Goal: Register for event/course

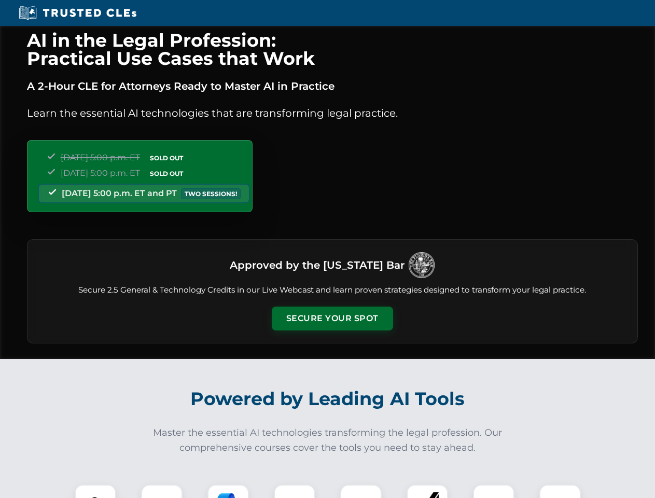
click at [332, 319] on button "Secure Your Spot" at bounding box center [332, 319] width 121 height 24
click at [95, 491] on img at bounding box center [95, 505] width 30 height 30
click at [162, 491] on div at bounding box center [162, 506] width 42 height 42
